Goal: Navigation & Orientation: Find specific page/section

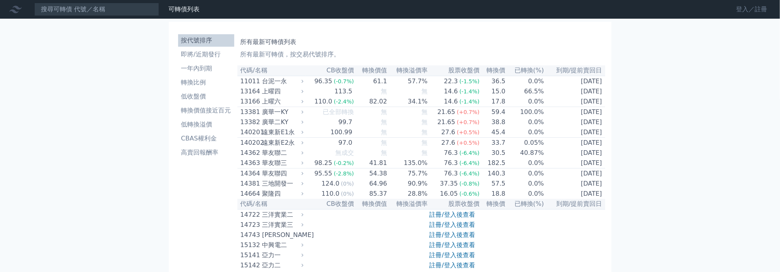
click at [741, 11] on link "登入／註冊" at bounding box center [752, 9] width 44 height 12
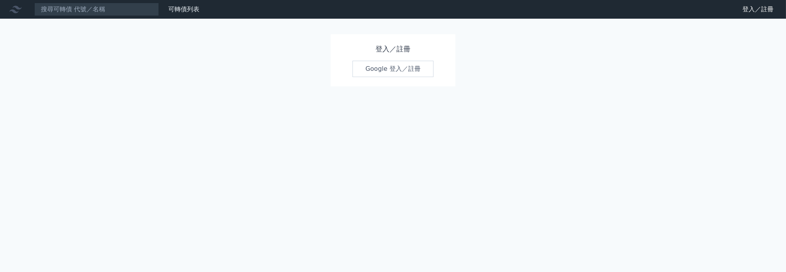
click at [366, 71] on link "Google 登入／註冊" at bounding box center [393, 69] width 81 height 16
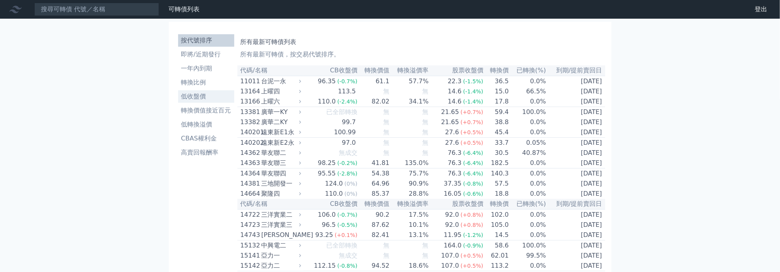
click at [197, 96] on li "低收盤價" at bounding box center [206, 96] width 56 height 9
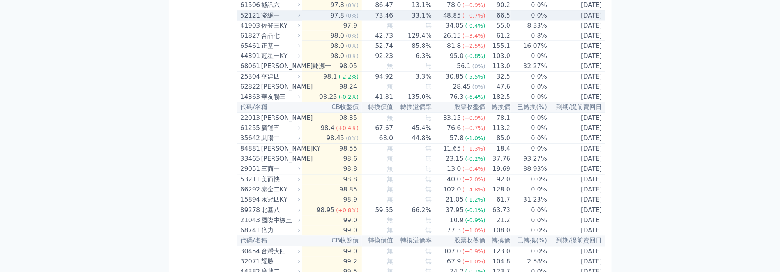
scroll to position [649, 0]
